Goal: Task Accomplishment & Management: Manage account settings

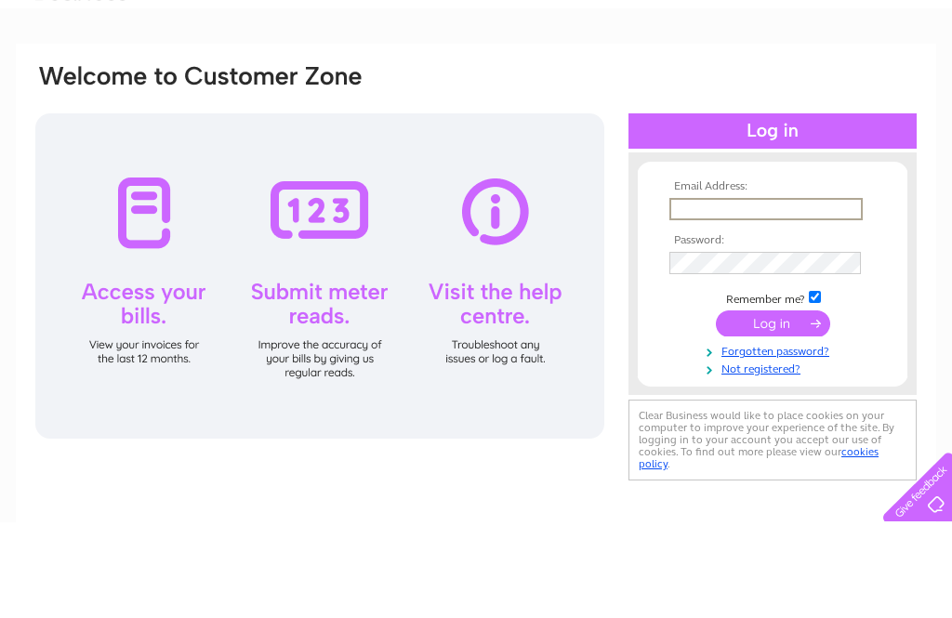
scroll to position [96, 0]
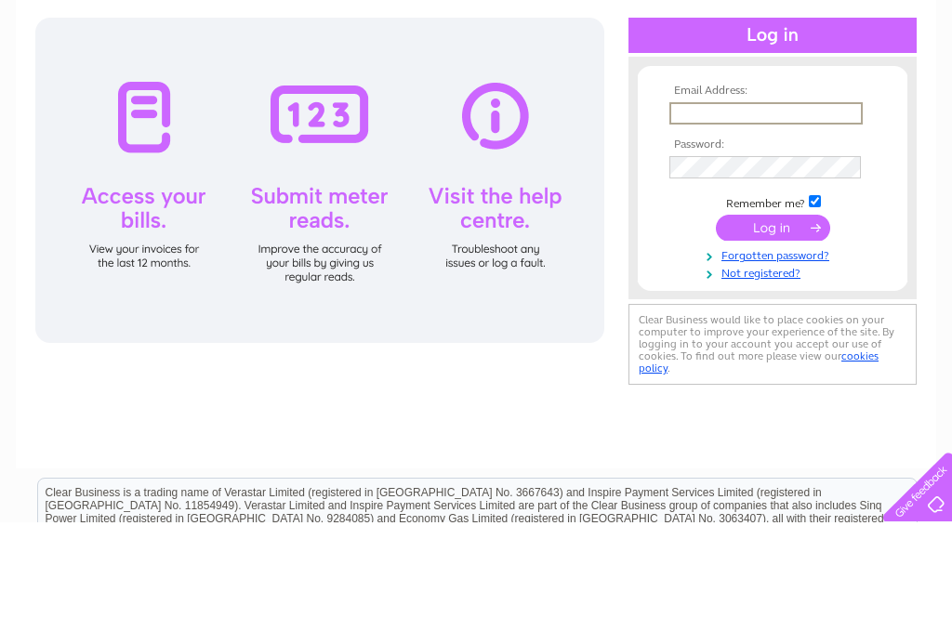
type input "Markeyblacksmiths@gmail.com"
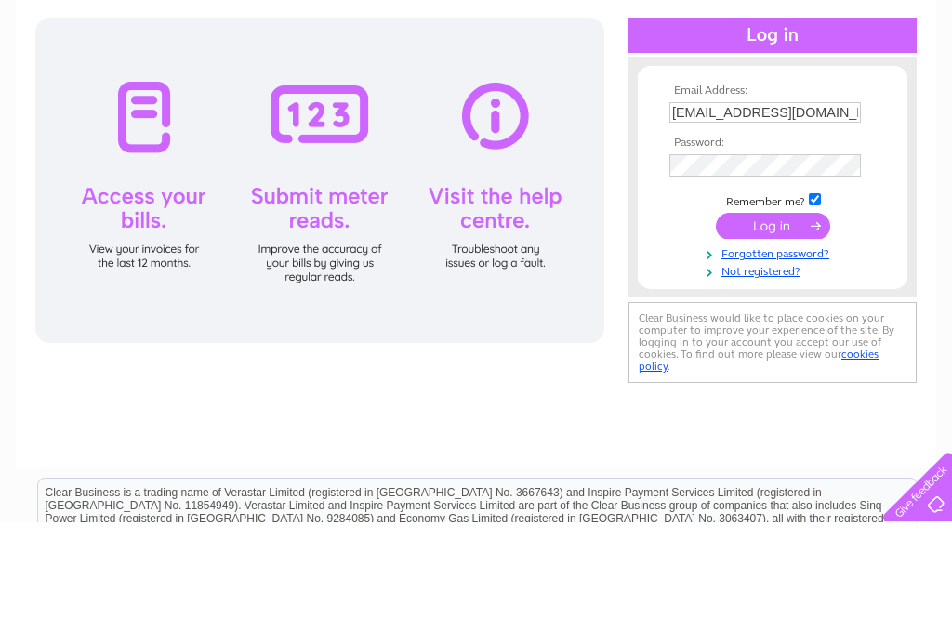
click at [773, 324] on input "submit" at bounding box center [773, 322] width 114 height 26
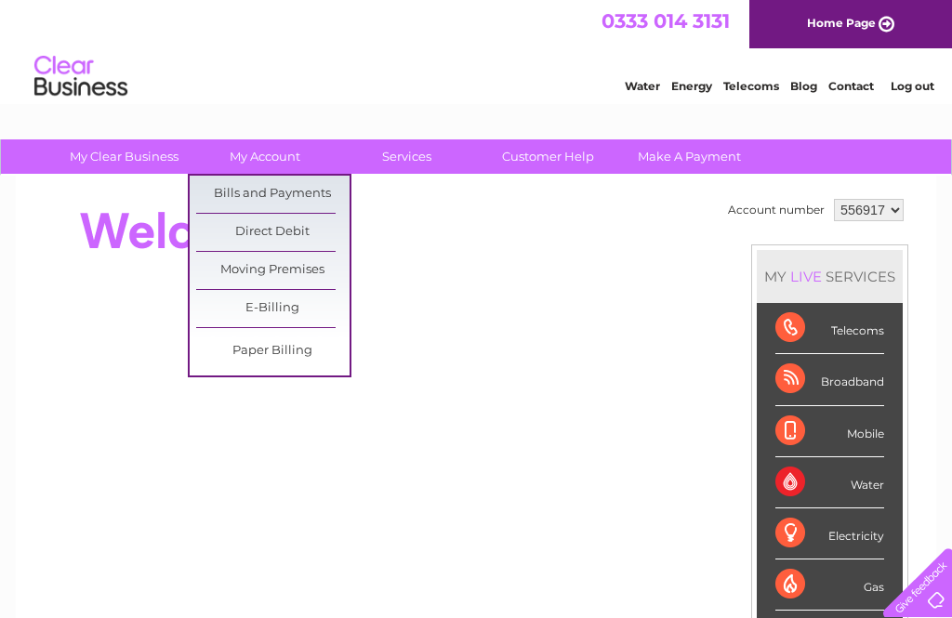
click at [302, 190] on link "Bills and Payments" at bounding box center [272, 194] width 153 height 37
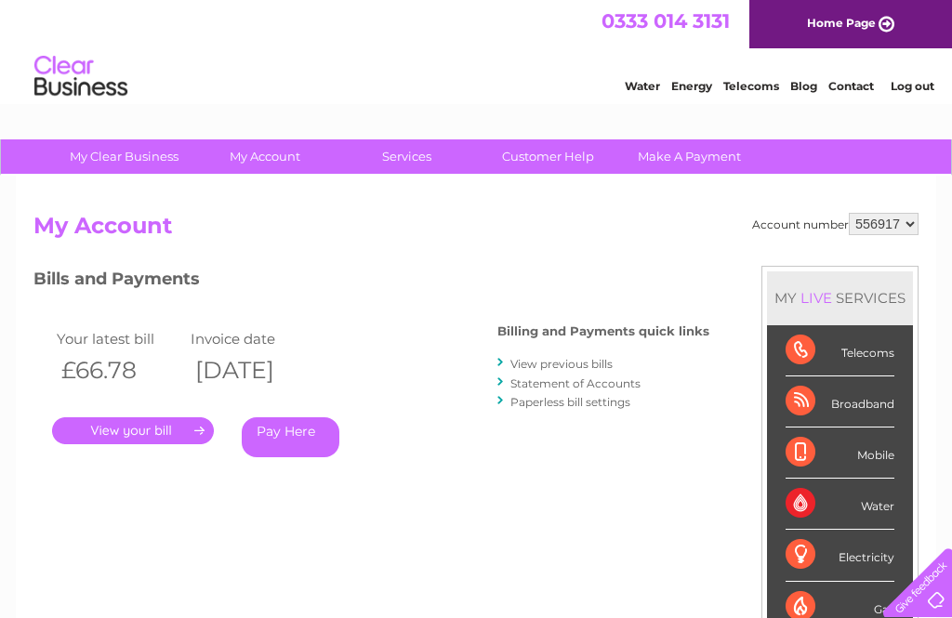
click at [140, 426] on link "." at bounding box center [133, 430] width 162 height 27
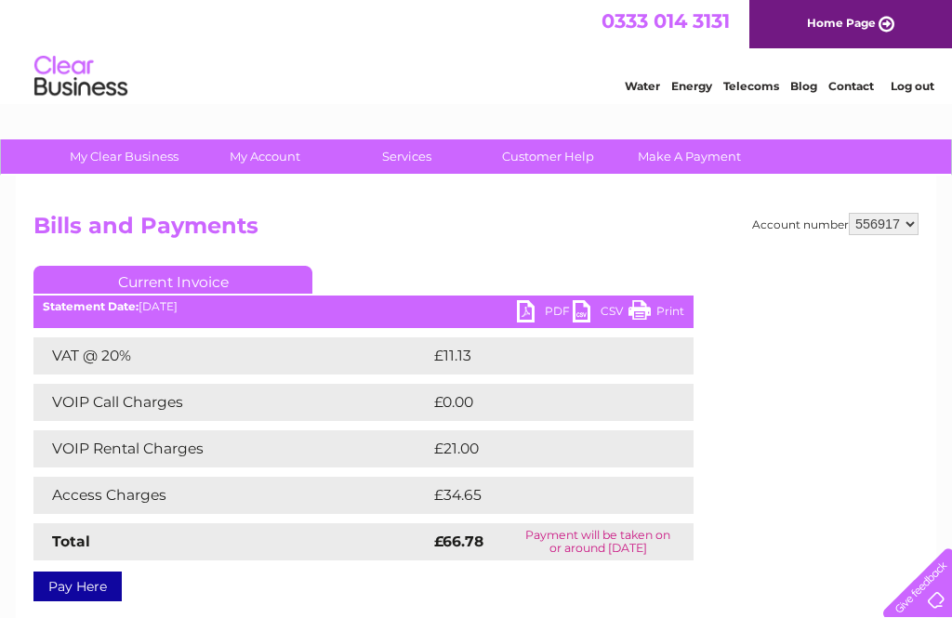
click at [542, 310] on link "PDF" at bounding box center [545, 313] width 56 height 27
click at [910, 82] on link "Log out" at bounding box center [913, 86] width 44 height 14
